Goal: Transaction & Acquisition: Register for event/course

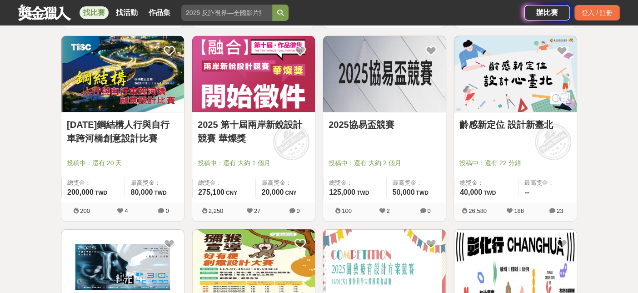
scroll to position [2246, 0]
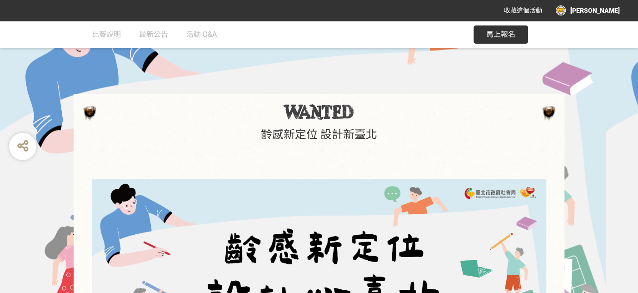
click at [502, 38] on span "馬上報名" at bounding box center [500, 34] width 29 height 9
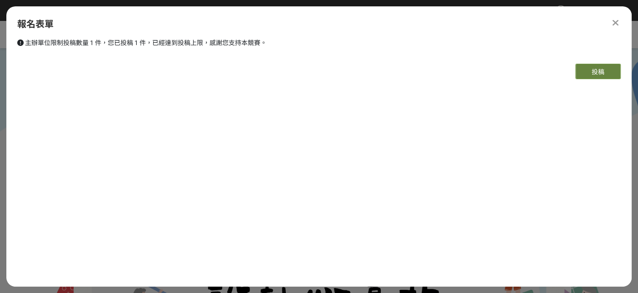
click at [603, 75] on button "投稿" at bounding box center [597, 71] width 45 height 15
click at [320, 14] on h2 "請填入 報名組別" at bounding box center [325, 12] width 33 height 5
drag, startPoint x: 80, startPoint y: 49, endPoint x: 115, endPoint y: 46, distance: 36.0
click at [102, 48] on div "主辦單位限制投稿數量 1 件，您已投稿 1 件，已經達到投稿上限，感謝您支持本競賽。" at bounding box center [318, 47] width 625 height 18
click at [605, 22] on div "報名表單" at bounding box center [318, 24] width 603 height 14
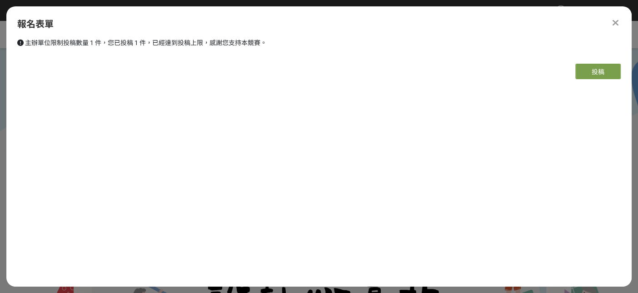
click at [618, 22] on icon at bounding box center [616, 22] width 6 height 9
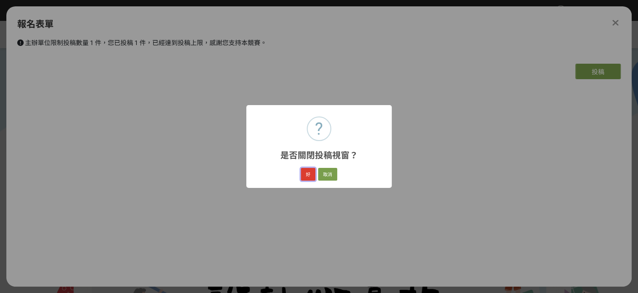
click at [307, 174] on button "好" at bounding box center [308, 174] width 15 height 13
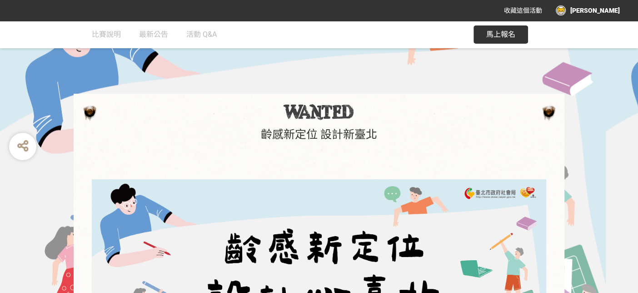
click at [612, 9] on div "[PERSON_NAME]" at bounding box center [588, 10] width 64 height 10
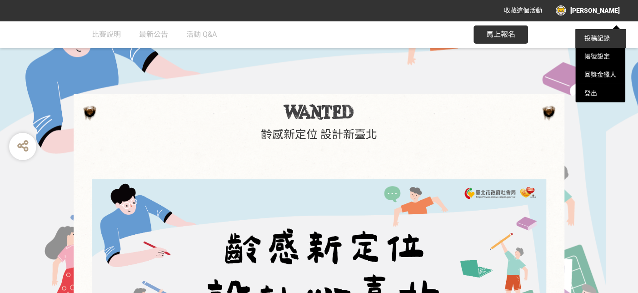
click at [601, 38] on link "投稿記錄" at bounding box center [596, 38] width 25 height 7
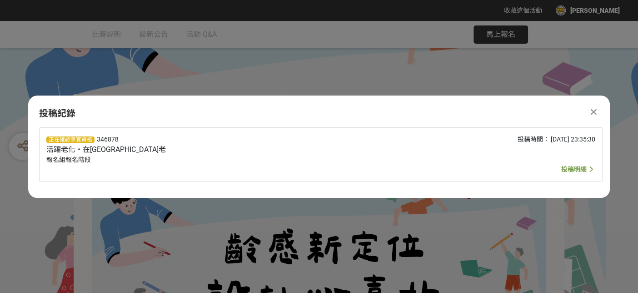
click at [593, 115] on icon at bounding box center [594, 111] width 6 height 9
